Goal: Navigation & Orientation: Find specific page/section

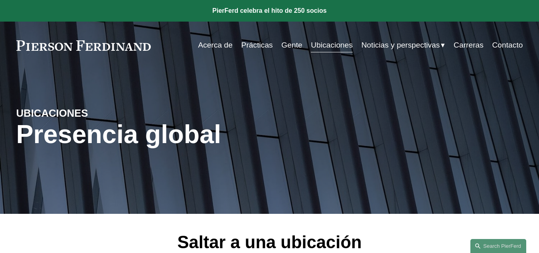
click at [209, 44] on font "Acerca de" at bounding box center [215, 45] width 35 height 8
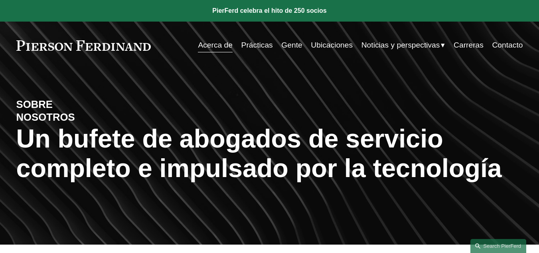
click at [0, 0] on font "Noticias" at bounding box center [0, 0] width 0 height 0
